Goal: Communication & Community: Participate in discussion

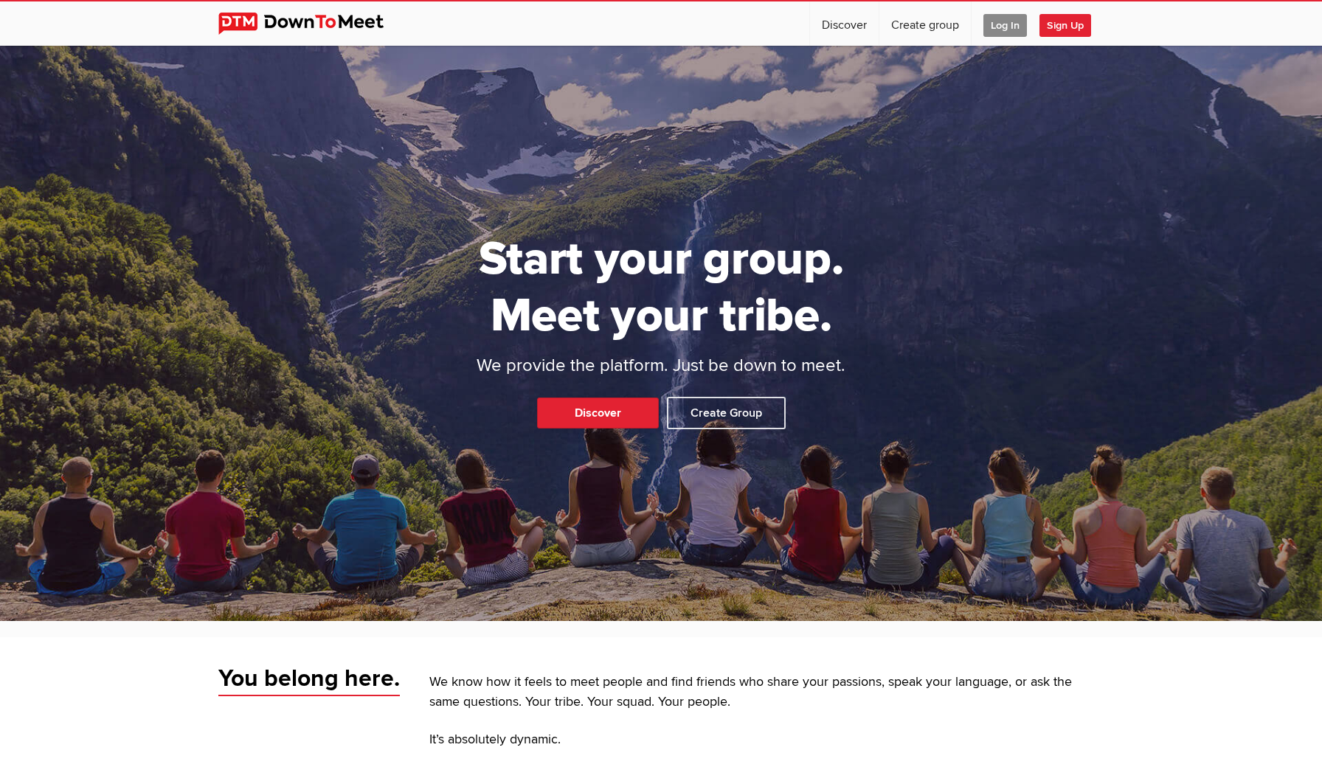
click at [1000, 29] on span "Log In" at bounding box center [1005, 25] width 44 height 23
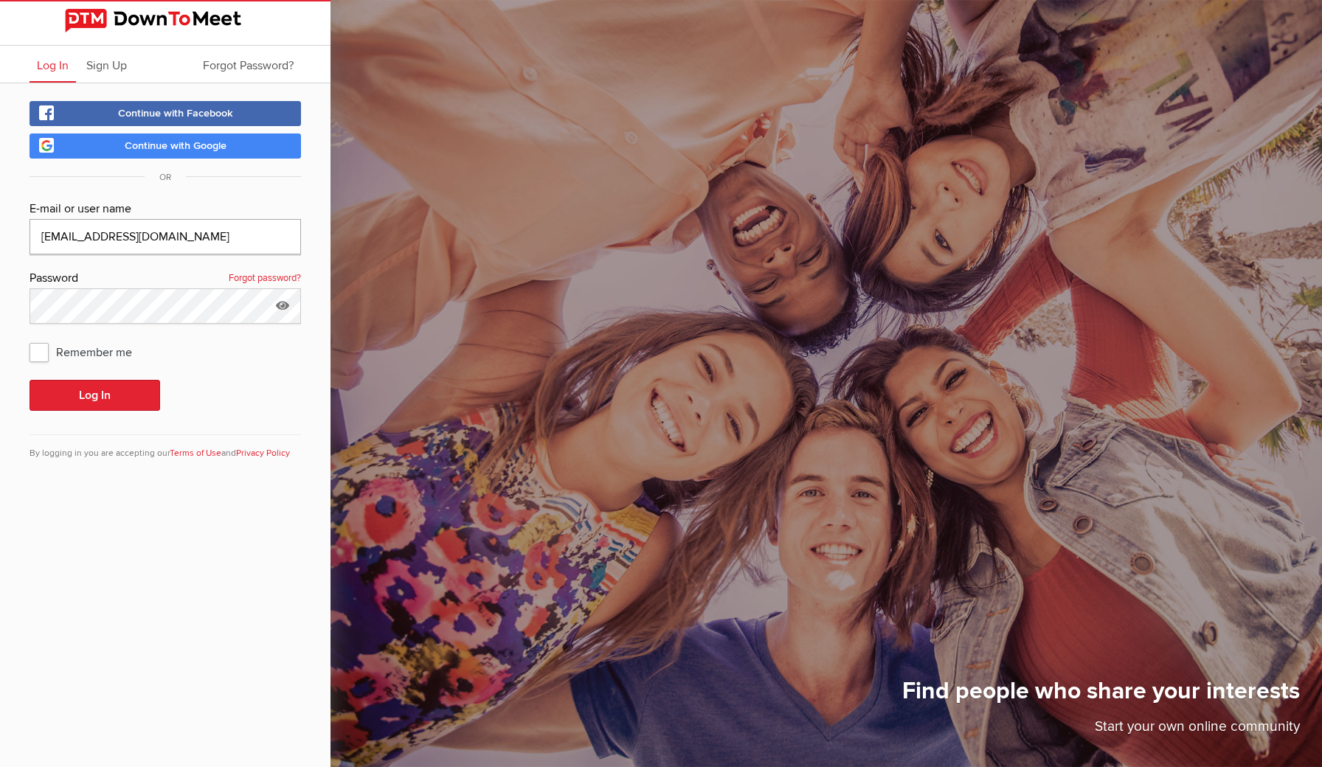
type input "[EMAIL_ADDRESS][DOMAIN_NAME]"
click at [10, 275] on div "Continue with Facebook Continue with Google OR E-mail or user name [EMAIL_ADDRE…" at bounding box center [165, 289] width 330 height 412
click at [77, 398] on button "Log In" at bounding box center [95, 395] width 131 height 31
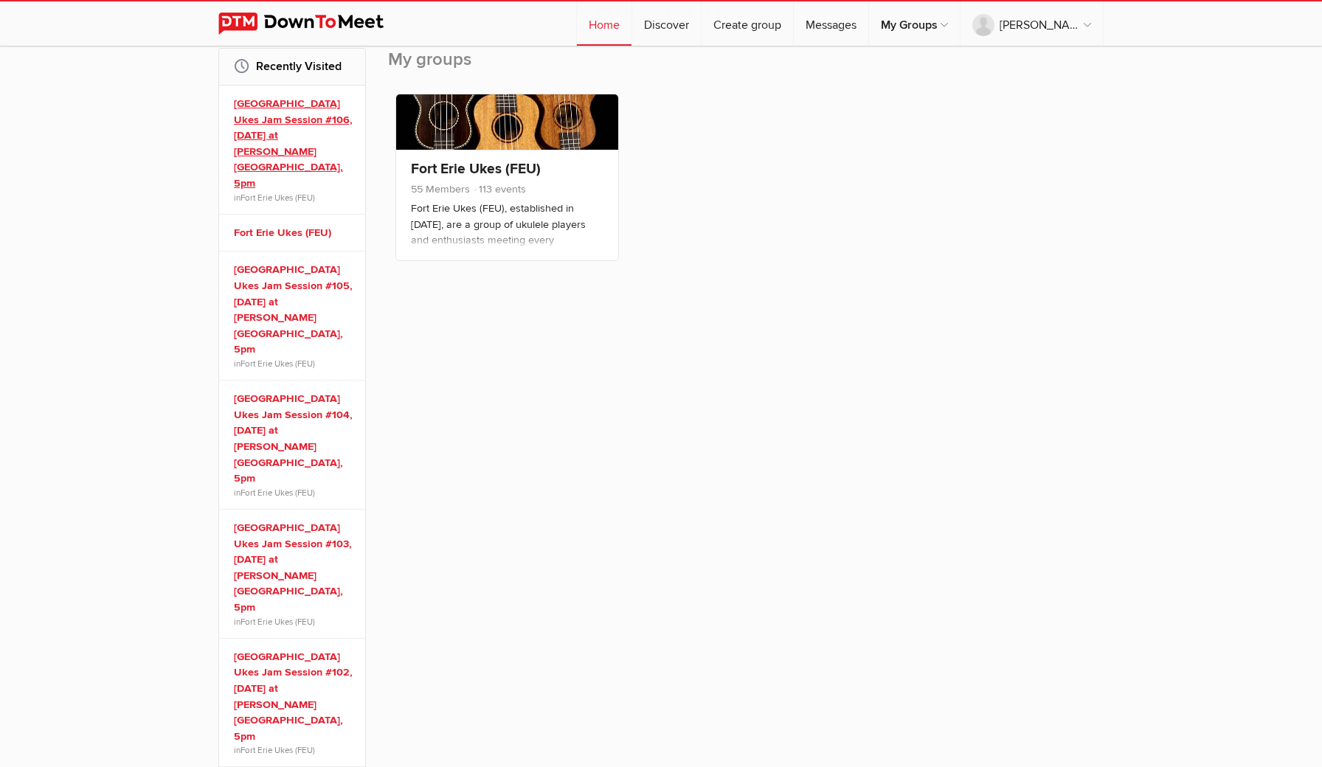
scroll to position [247, 0]
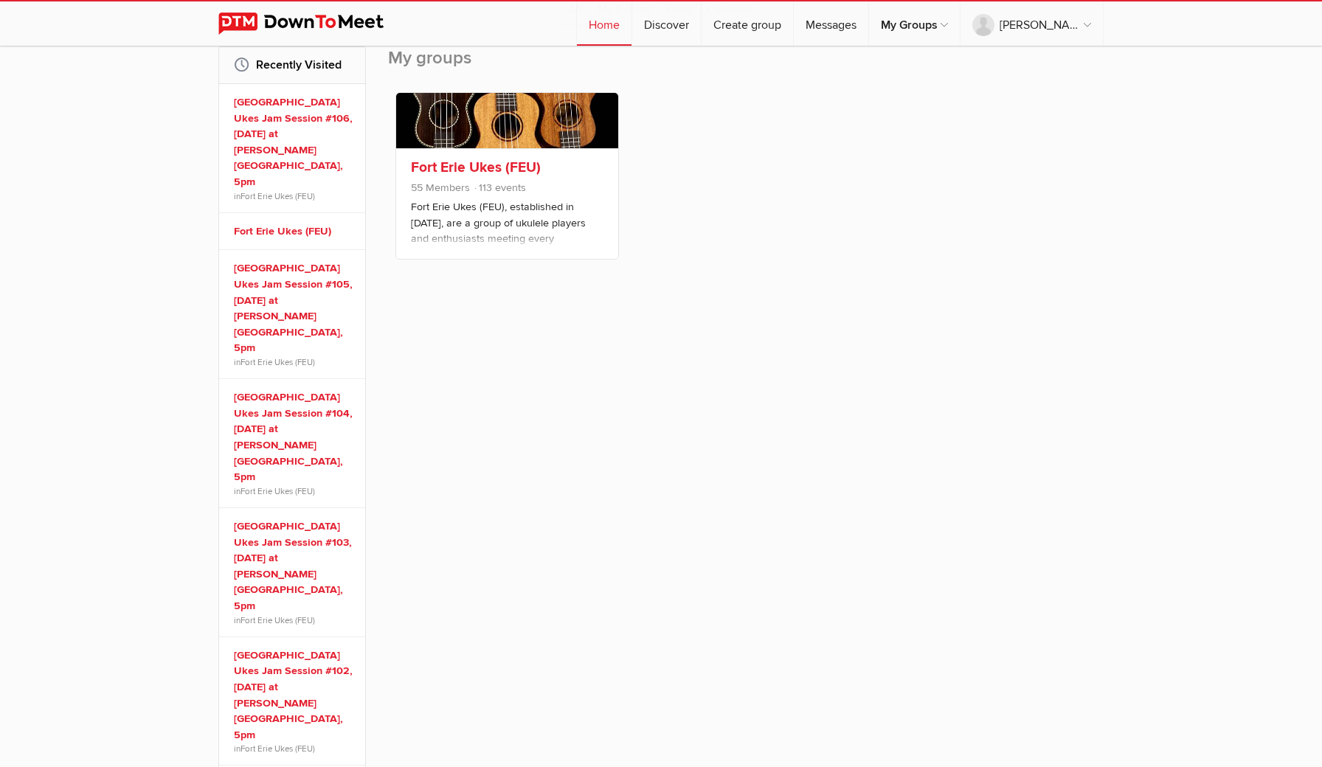
click at [448, 201] on p "Fort Erie Ukes (FEU), established in [DATE], are a group of ukulele players and…" at bounding box center [507, 236] width 193 height 74
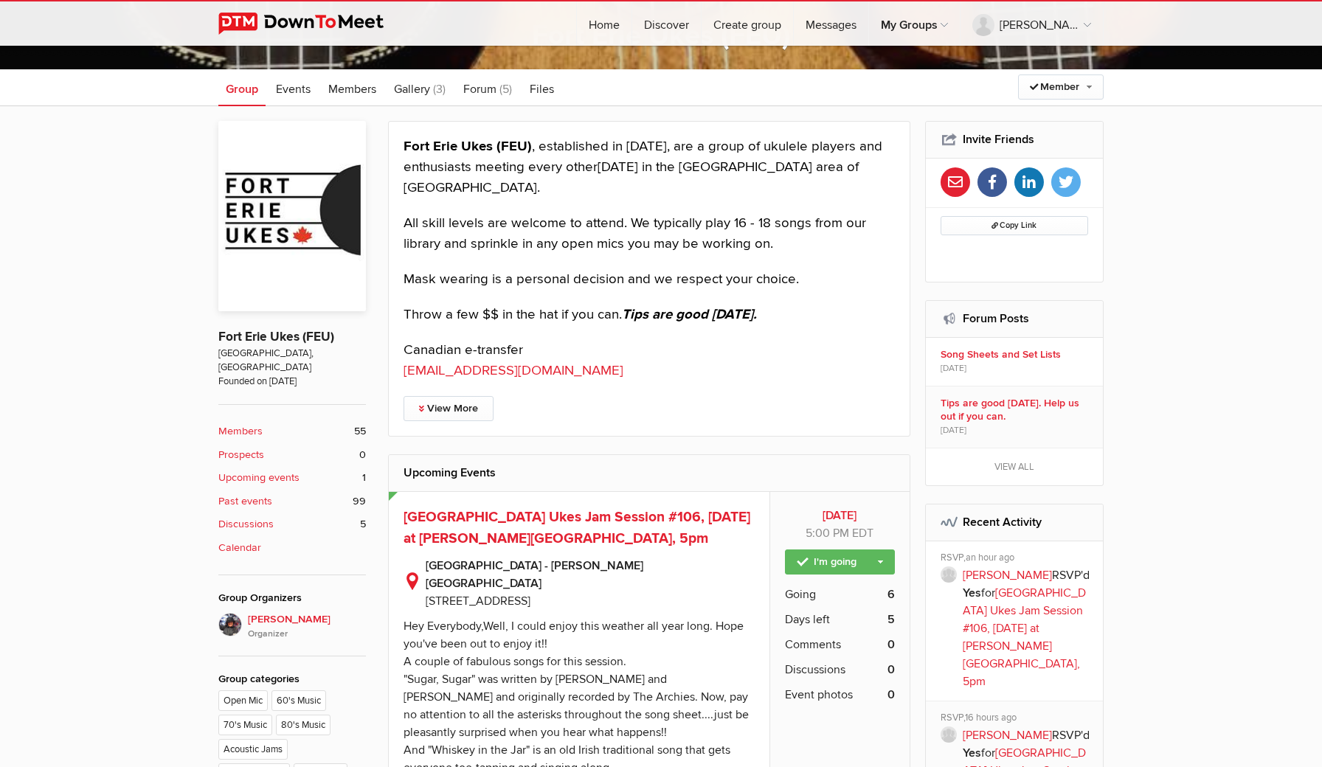
scroll to position [320, 0]
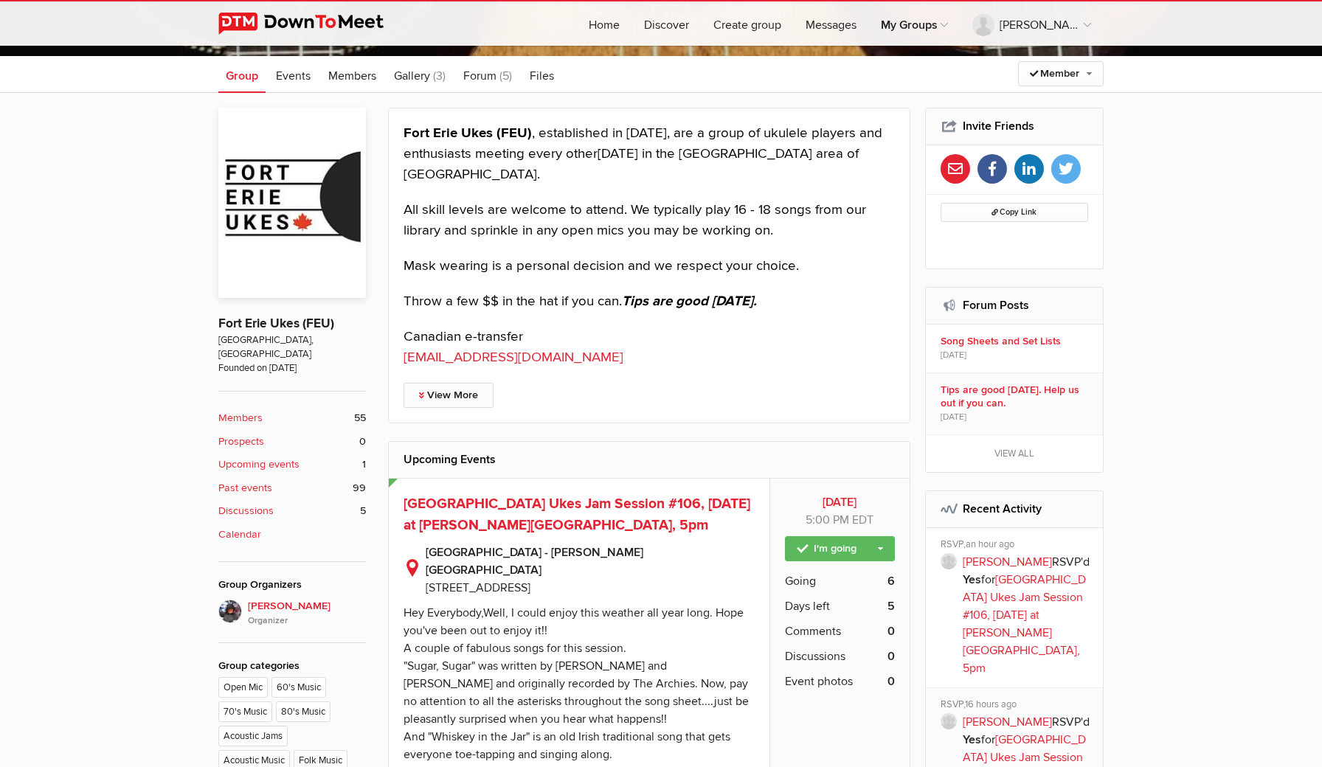
click at [463, 385] on link "View More" at bounding box center [448, 395] width 90 height 25
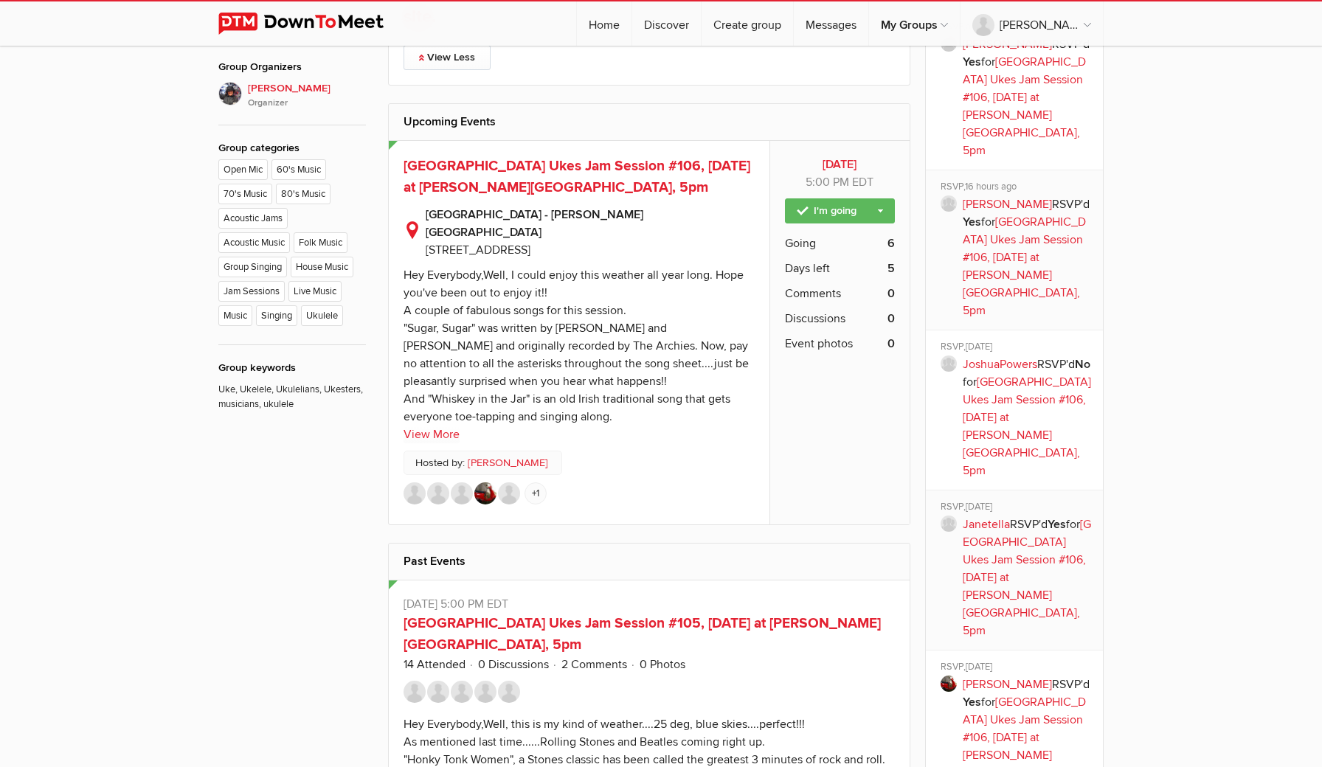
scroll to position [841, 0]
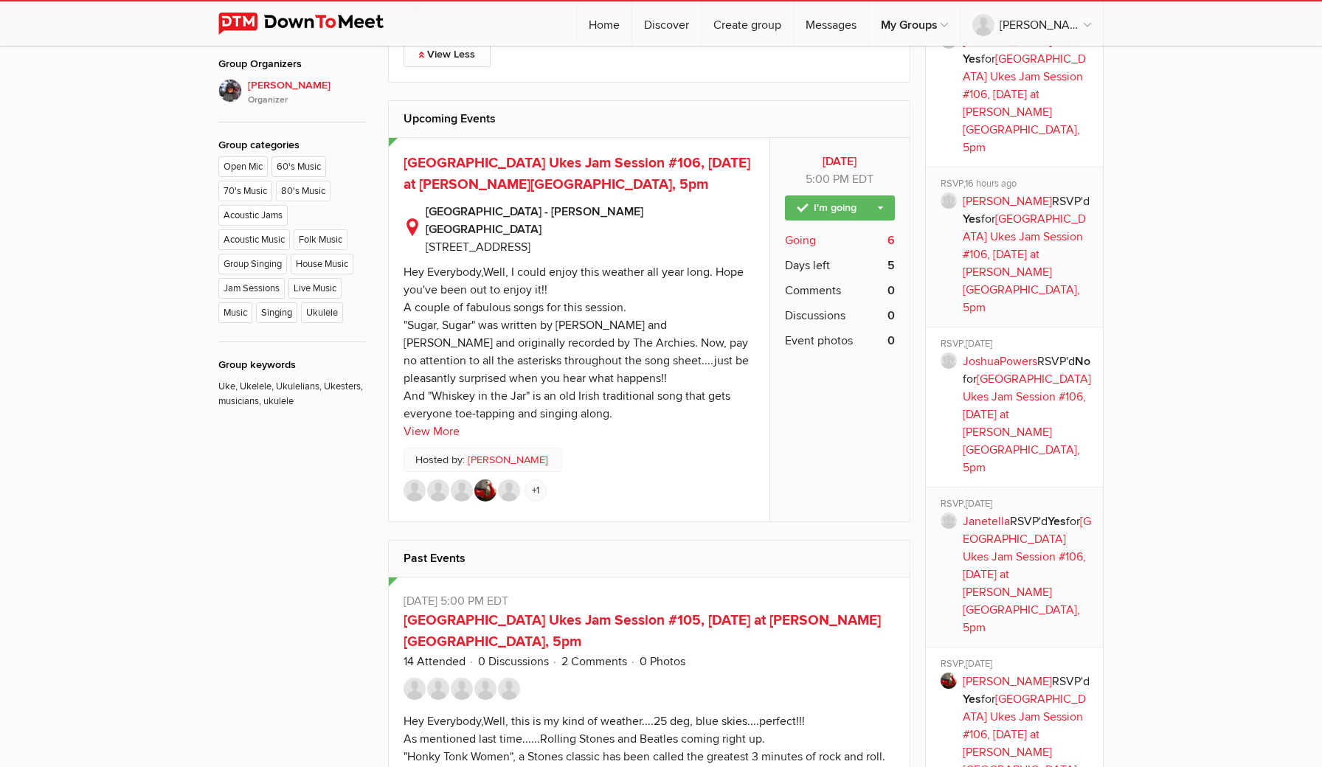
click at [803, 235] on span "Going" at bounding box center [800, 241] width 31 height 18
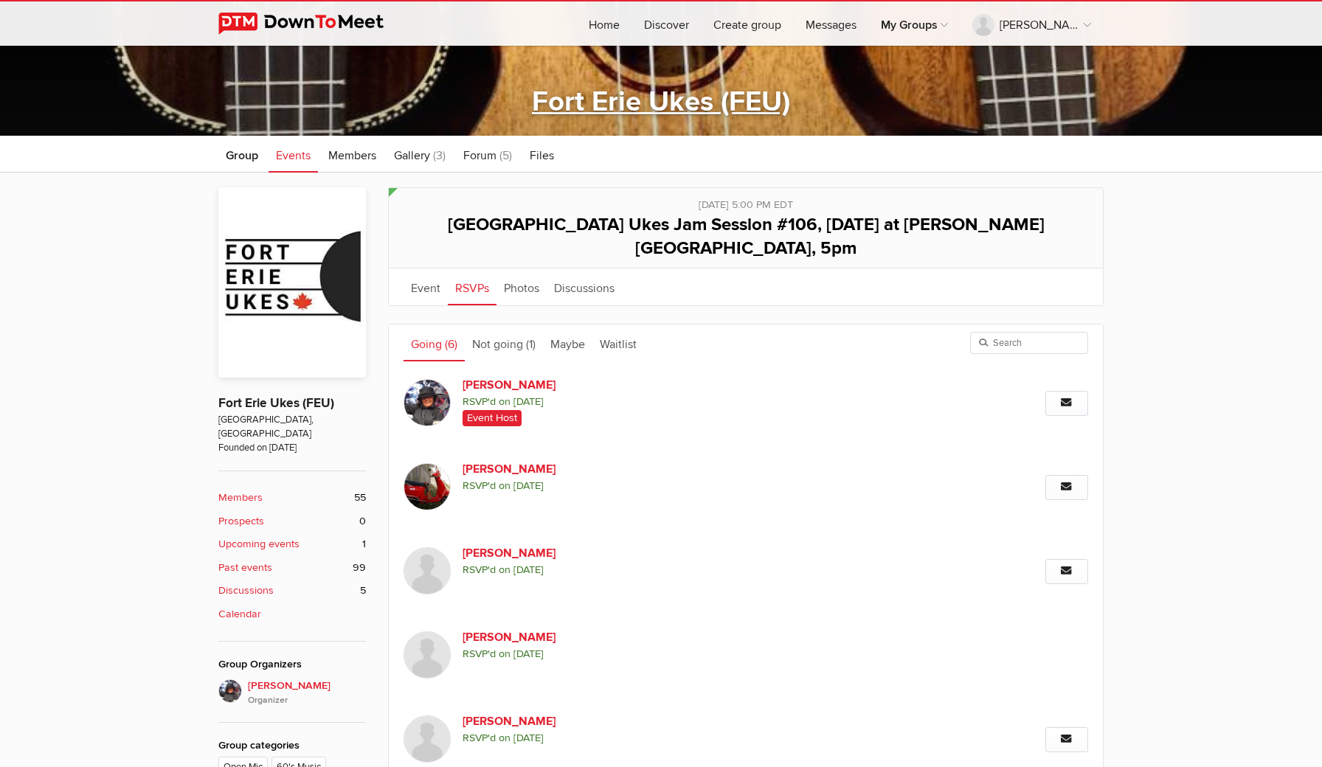
scroll to position [242, 0]
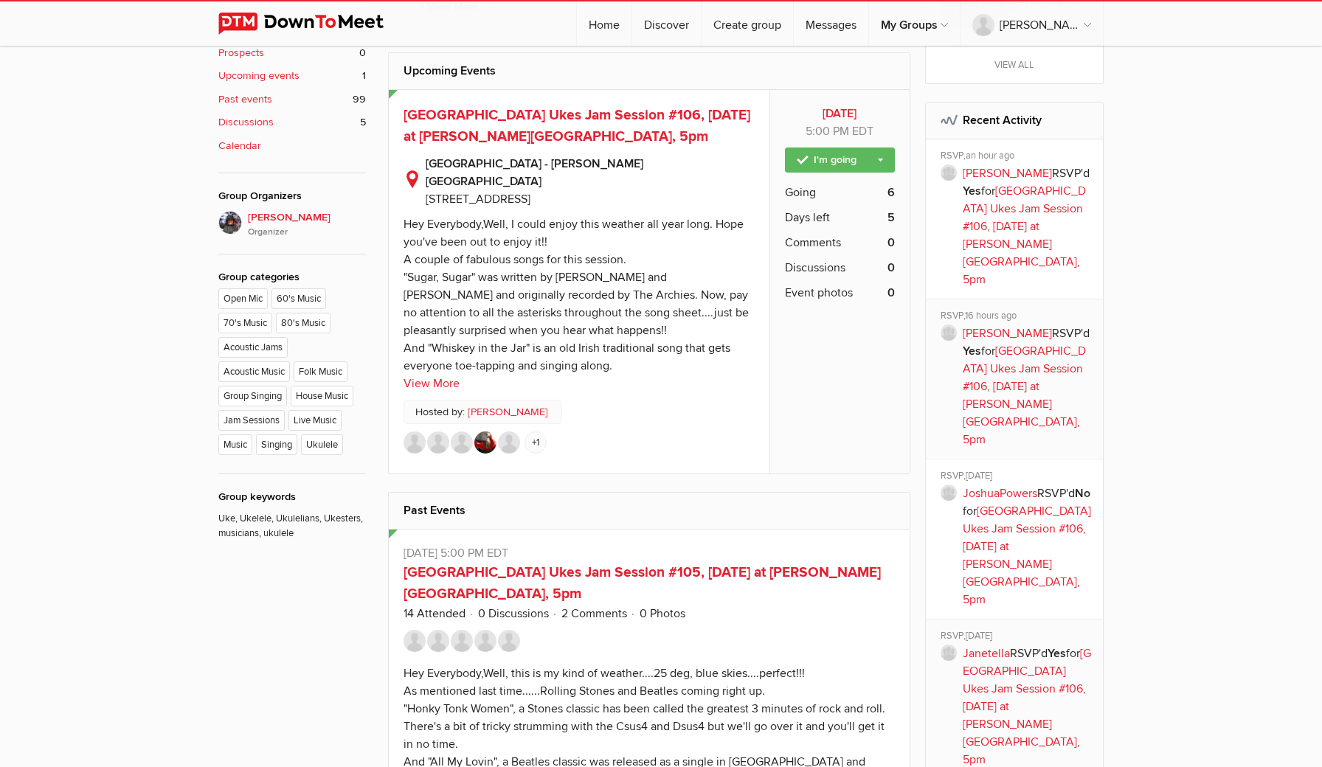
scroll to position [716, 0]
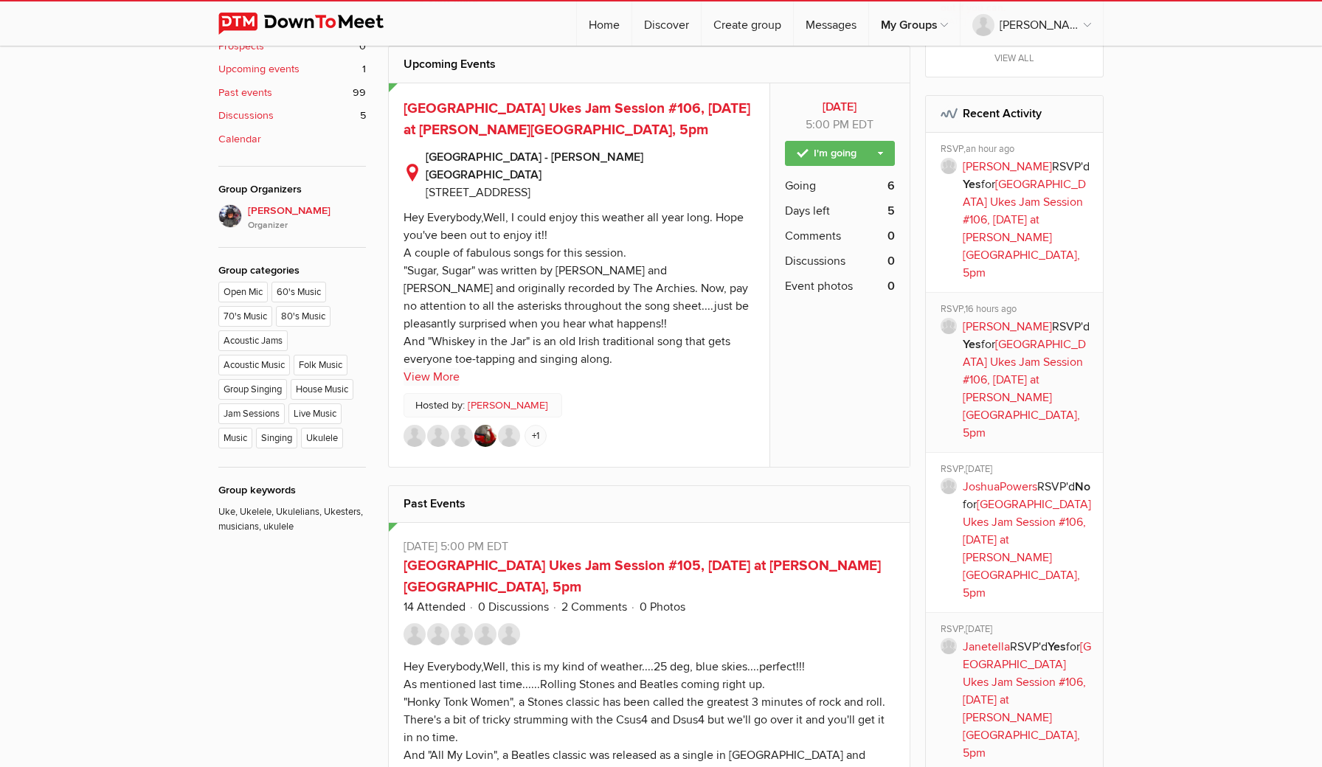
click at [440, 368] on link "View More" at bounding box center [431, 377] width 56 height 18
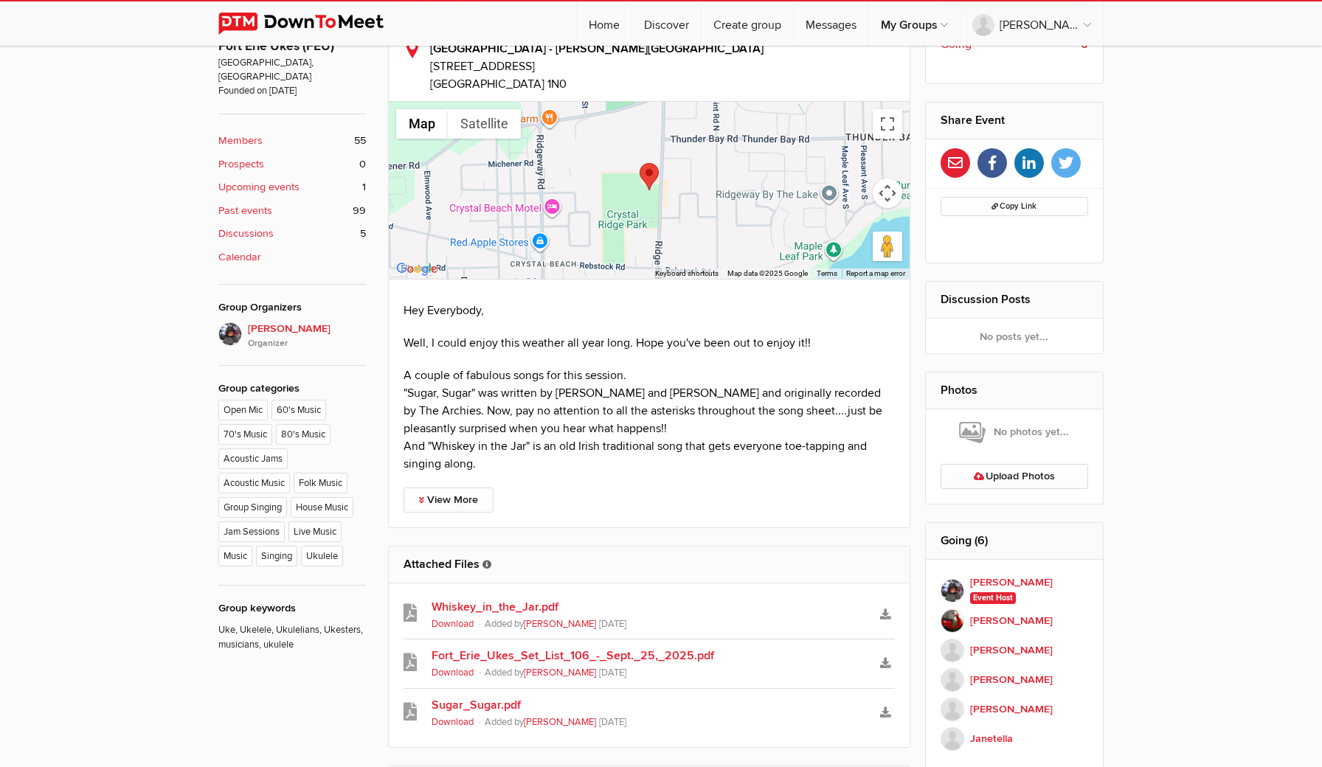
scroll to position [603, 0]
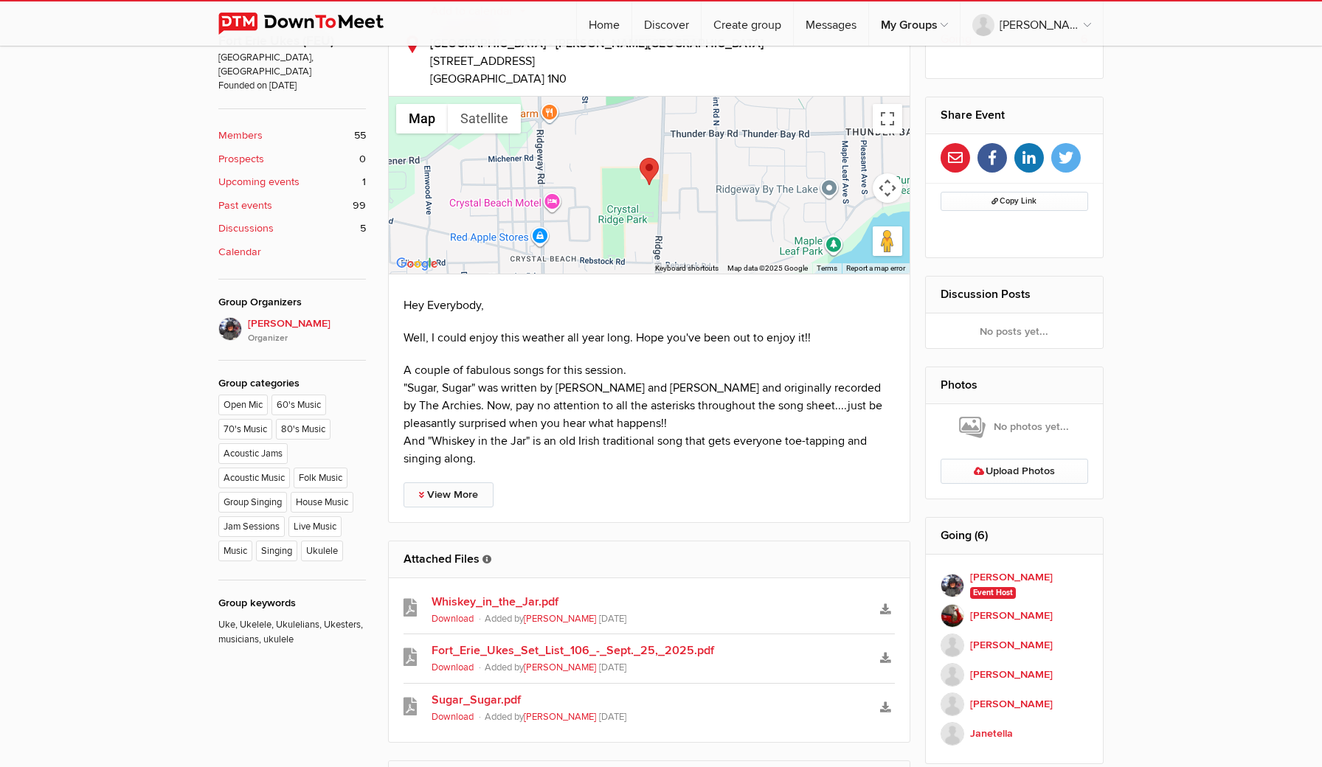
click at [448, 482] on link "View More" at bounding box center [448, 494] width 90 height 25
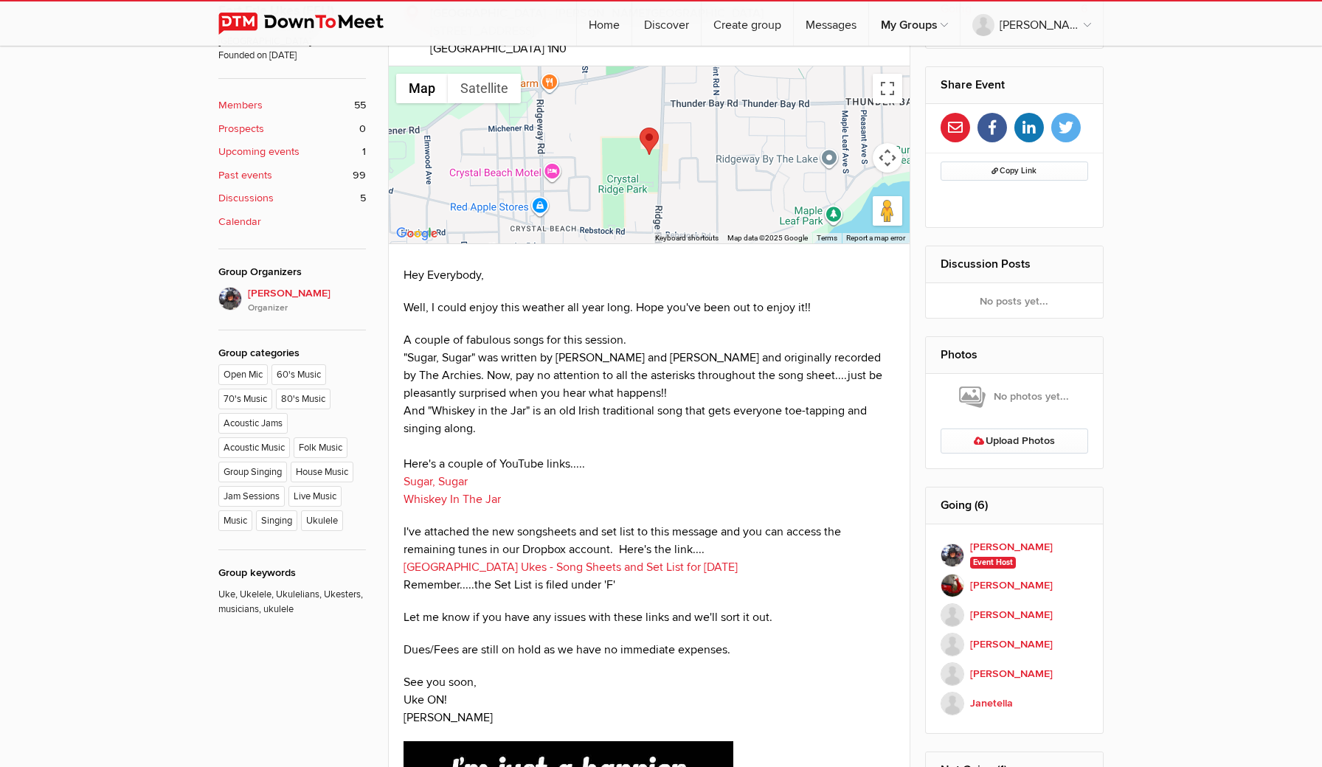
scroll to position [640, 0]
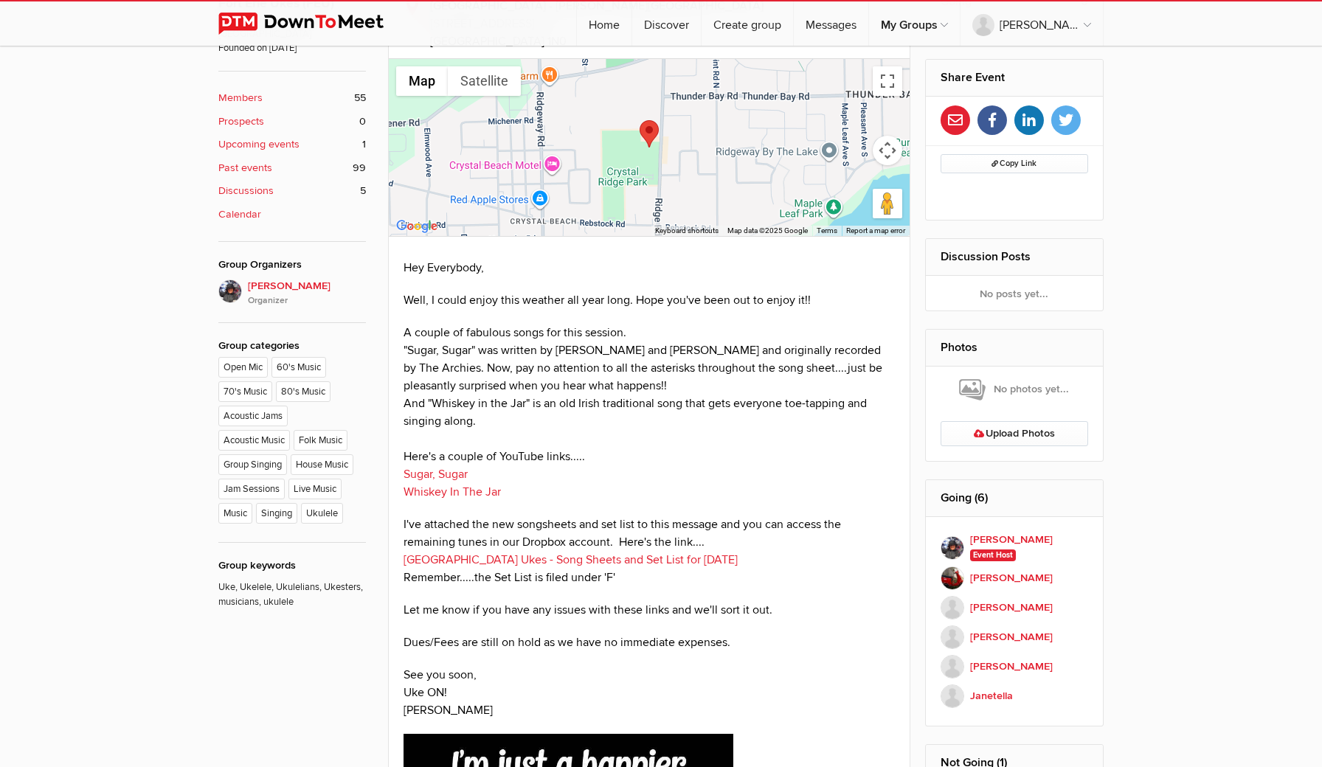
click at [526, 552] on link "Fort Erie Ukes - Song Sheets and Set List for September 25, 2025" at bounding box center [570, 559] width 334 height 15
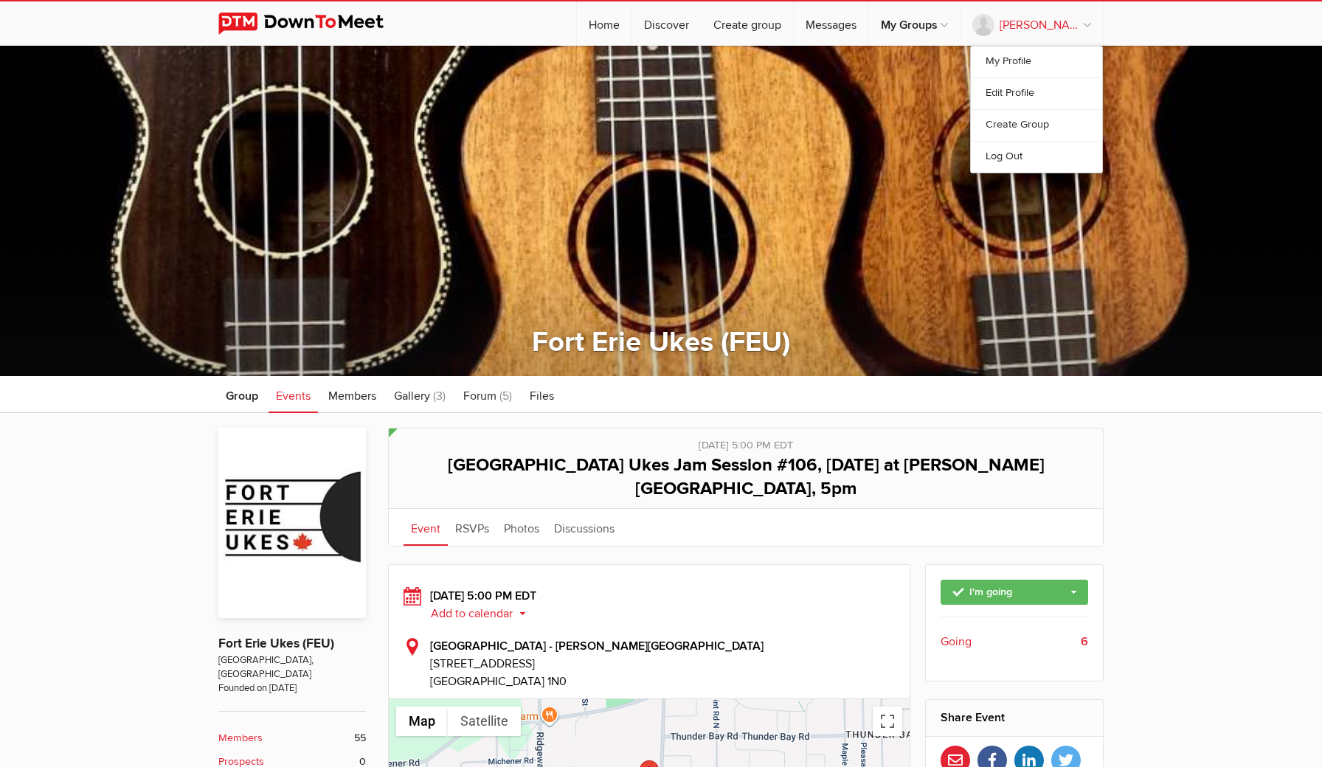
click at [1087, 26] on link "Marsha Hildebrand" at bounding box center [1031, 23] width 142 height 44
click at [1002, 154] on link "Log Out" at bounding box center [1036, 157] width 131 height 32
